Goal: Task Accomplishment & Management: Manage account settings

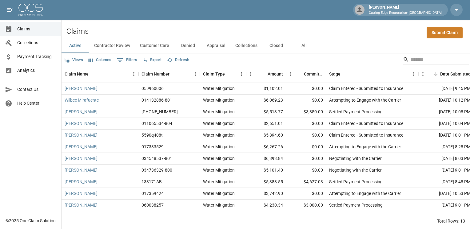
scroll to position [26, 0]
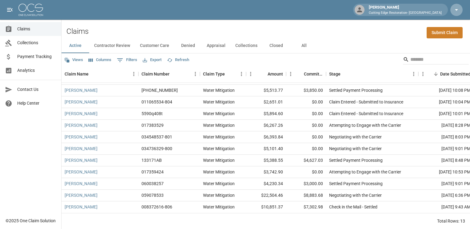
click at [459, 10] on icon "button" at bounding box center [456, 9] width 7 height 7
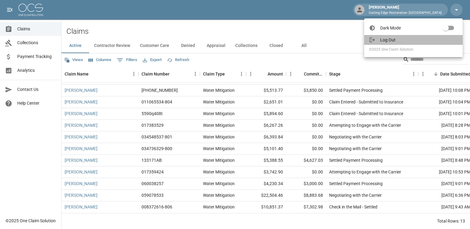
click at [395, 39] on span "Log Out" at bounding box center [419, 40] width 78 height 6
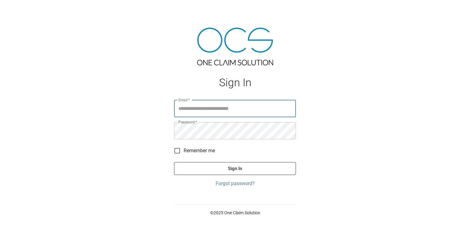
type input "**********"
